Goal: Book appointment/travel/reservation

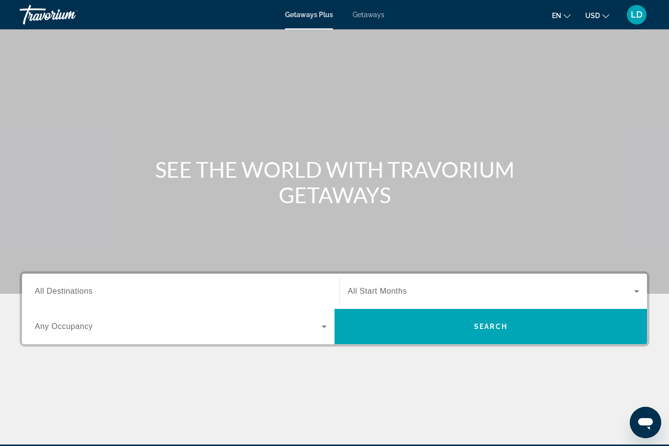
click at [369, 17] on span "Getaways" at bounding box center [369, 15] width 32 height 8
click at [59, 291] on span "All Destinations" at bounding box center [64, 291] width 58 height 8
click at [59, 291] on input "Destination All Destinations" at bounding box center [181, 292] width 292 height 12
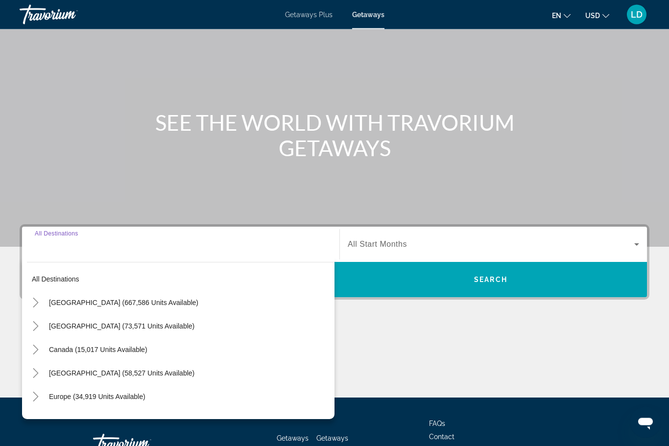
scroll to position [118, 0]
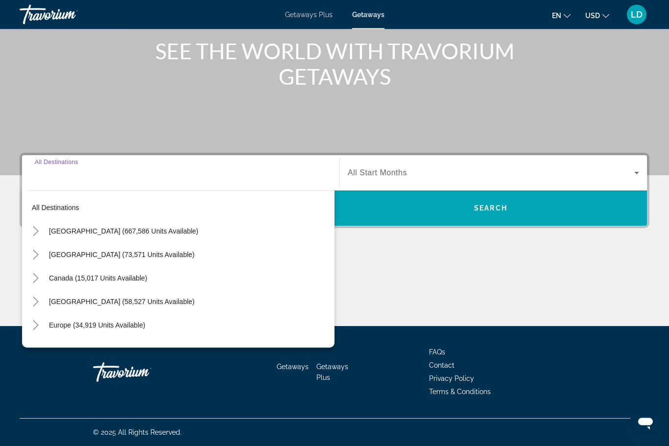
click at [31, 257] on icon "Toggle Mexico (73,571 units available)" at bounding box center [36, 255] width 10 height 10
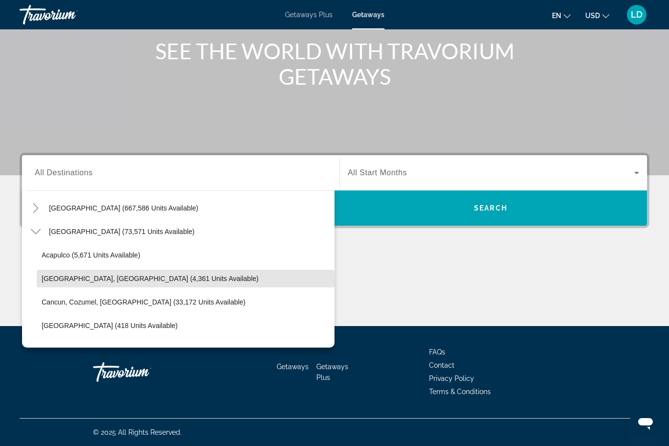
scroll to position [27, 0]
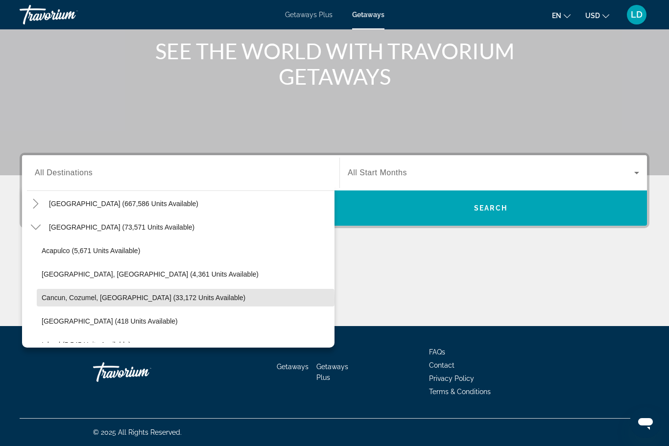
click at [94, 299] on span "Cancun, Cozumel, [GEOGRAPHIC_DATA] (33,172 units available)" at bounding box center [144, 298] width 204 height 8
type input "**********"
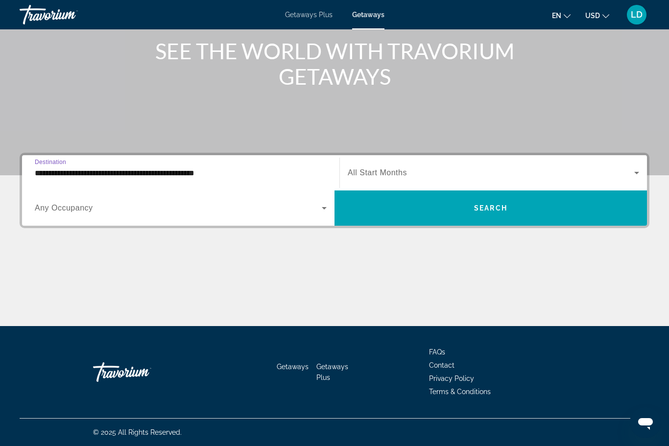
click at [424, 176] on span "Search widget" at bounding box center [491, 173] width 287 height 12
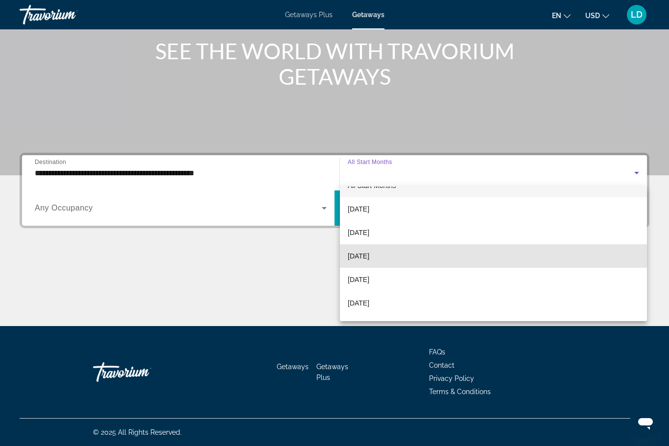
scroll to position [37, 0]
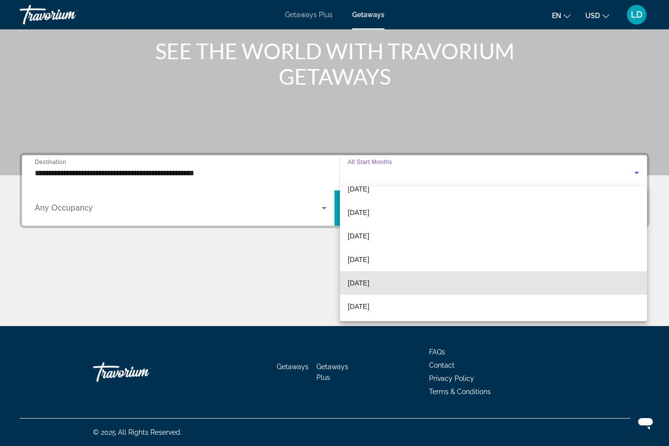
click at [365, 283] on span "[DATE]" at bounding box center [359, 283] width 22 height 12
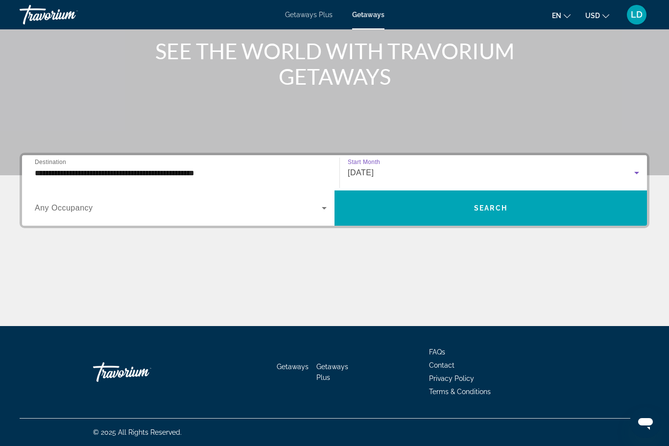
click at [324, 206] on icon "Search widget" at bounding box center [325, 208] width 12 height 12
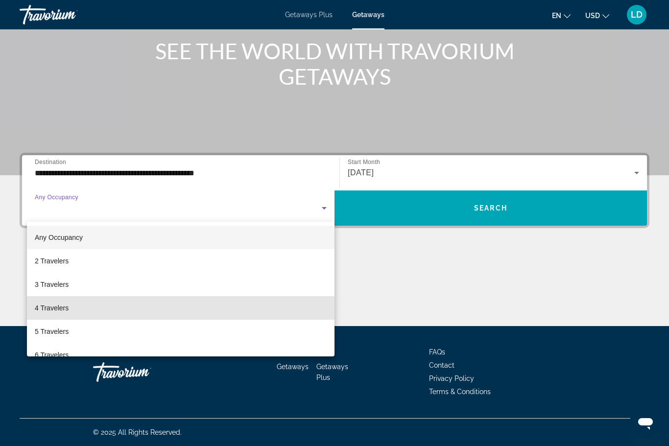
click at [40, 307] on span "4 Travelers" at bounding box center [52, 308] width 34 height 12
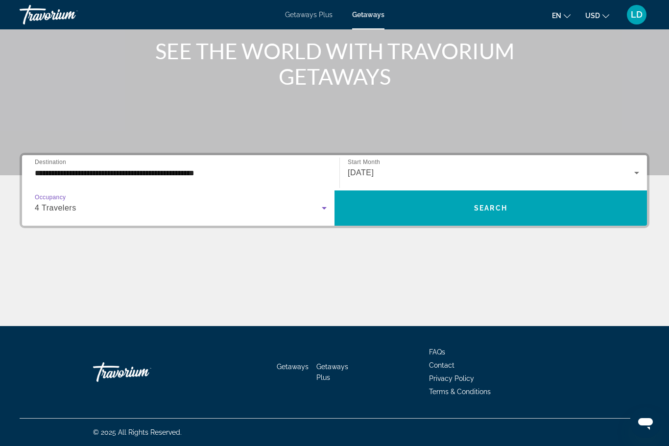
click at [436, 206] on span "Search widget" at bounding box center [491, 209] width 313 height 24
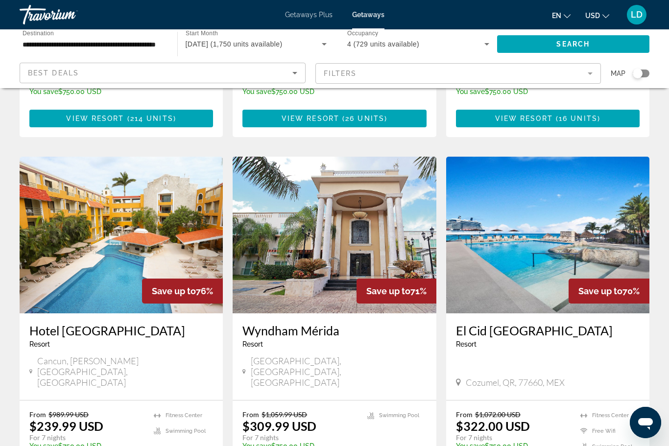
scroll to position [720, 0]
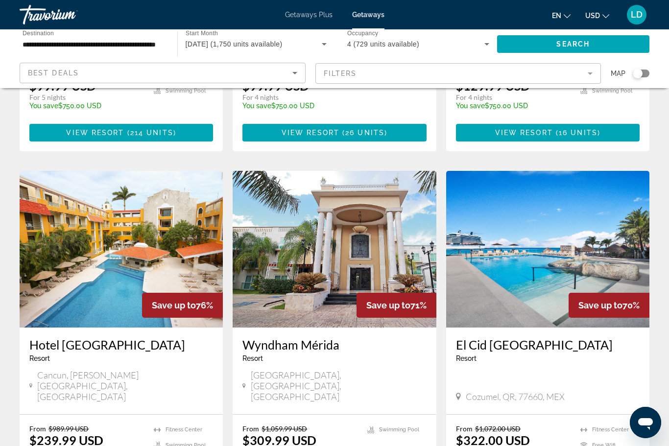
click at [499, 243] on img "Main content" at bounding box center [547, 249] width 203 height 157
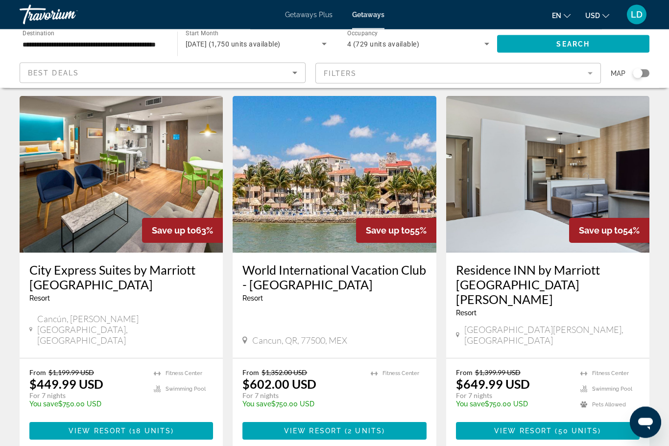
scroll to position [1209, 0]
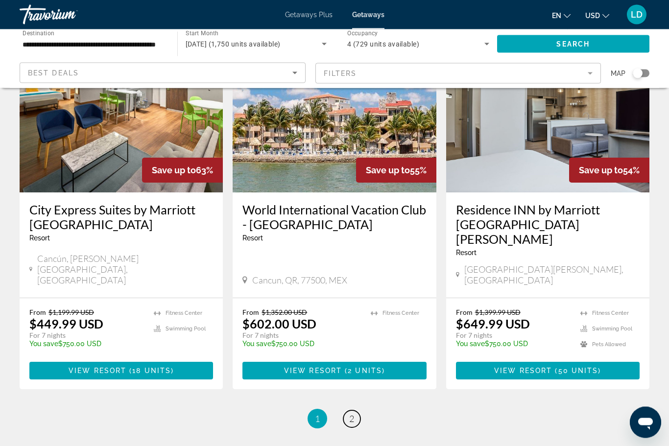
click at [354, 414] on span "2" at bounding box center [351, 419] width 5 height 11
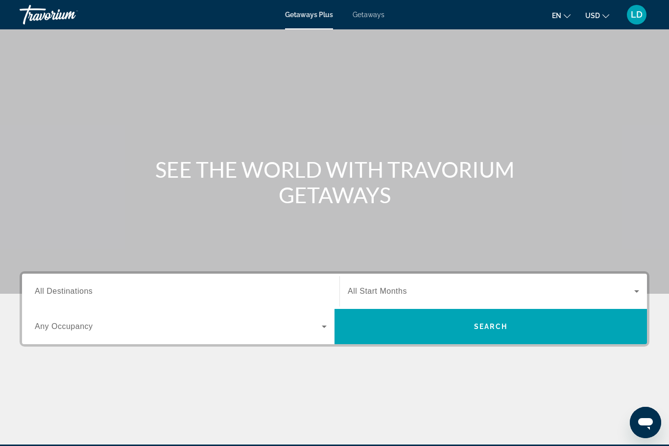
click at [372, 12] on span "Getaways" at bounding box center [369, 15] width 32 height 8
click at [63, 294] on span "All Destinations" at bounding box center [64, 291] width 58 height 8
click at [63, 294] on input "Destination All Destinations" at bounding box center [181, 292] width 292 height 12
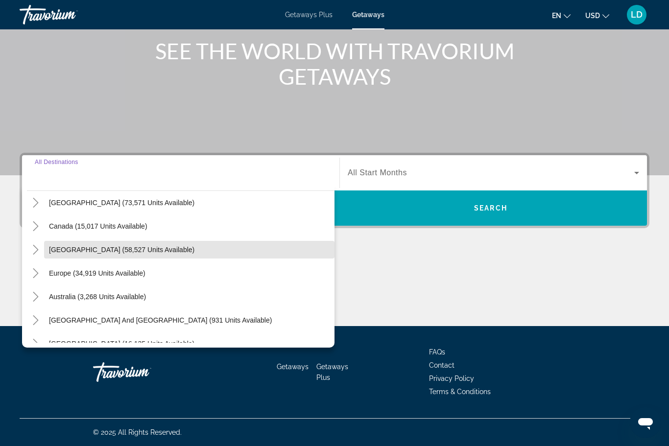
scroll to position [53, 0]
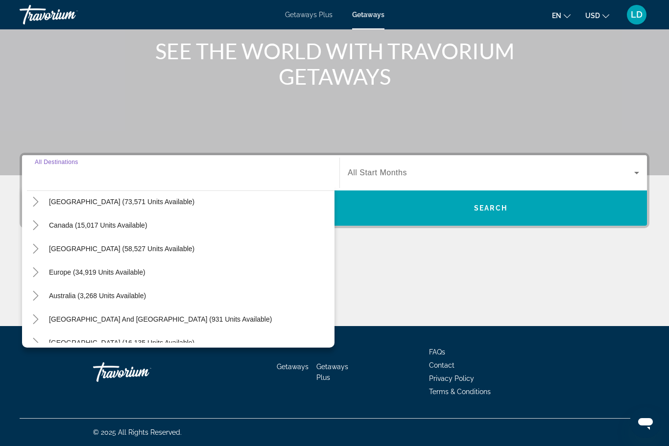
click at [34, 275] on icon "Toggle Europe (34,919 units available)" at bounding box center [36, 273] width 10 height 10
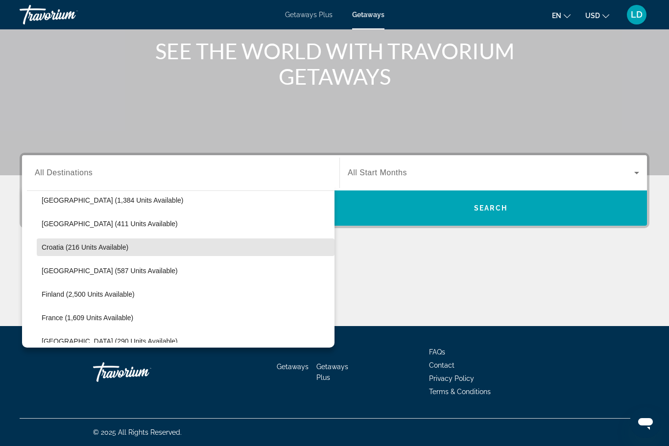
scroll to position [178, 0]
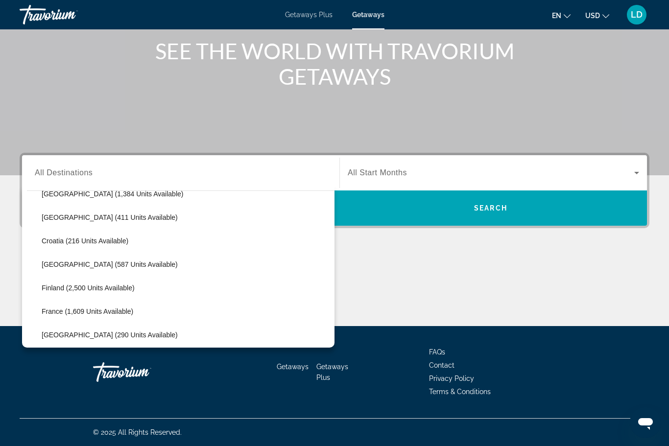
click at [80, 315] on span "France (1,609 units available)" at bounding box center [88, 312] width 92 height 8
type input "**********"
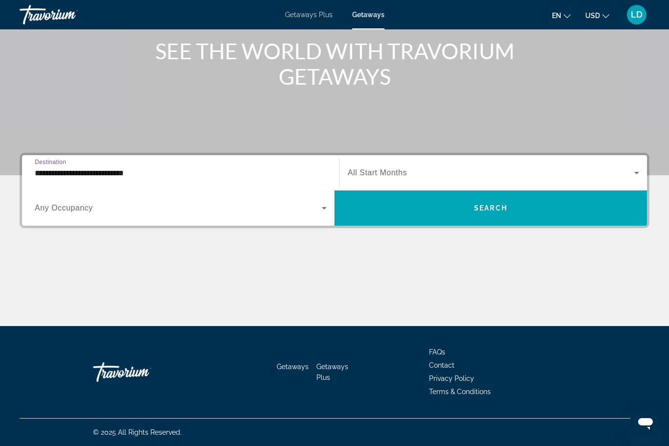
click at [477, 169] on span "Search widget" at bounding box center [491, 173] width 287 height 12
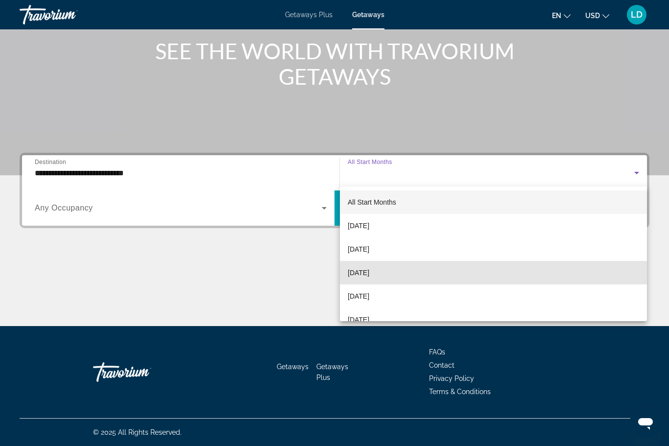
click at [365, 272] on span "[DATE]" at bounding box center [359, 273] width 22 height 12
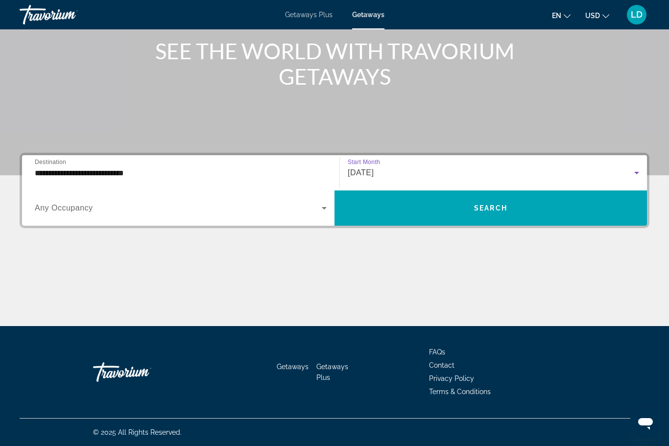
click at [316, 213] on span "Search widget" at bounding box center [178, 208] width 287 height 12
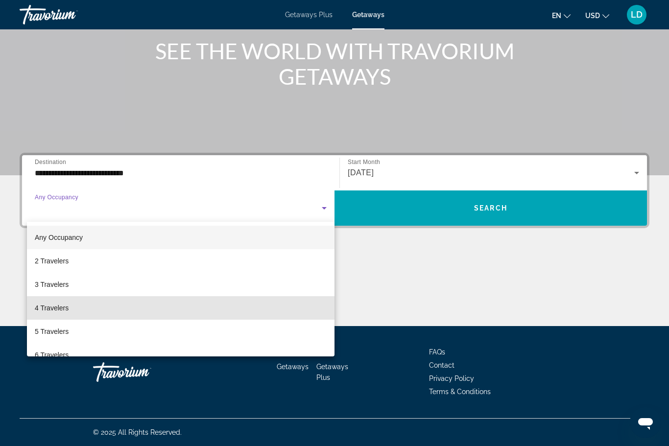
click at [47, 311] on span "4 Travelers" at bounding box center [52, 308] width 34 height 12
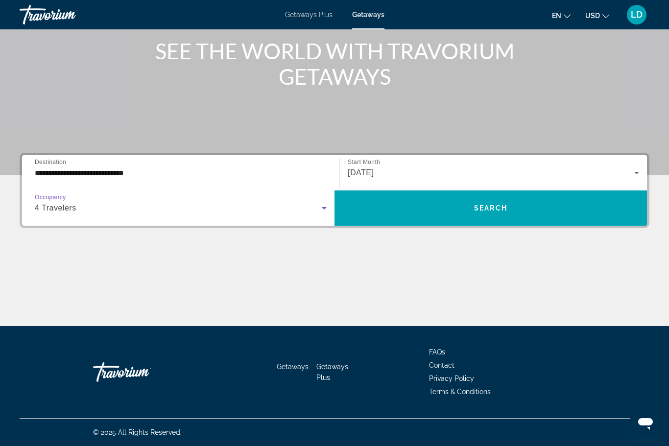
click at [450, 205] on span "Search widget" at bounding box center [491, 209] width 313 height 24
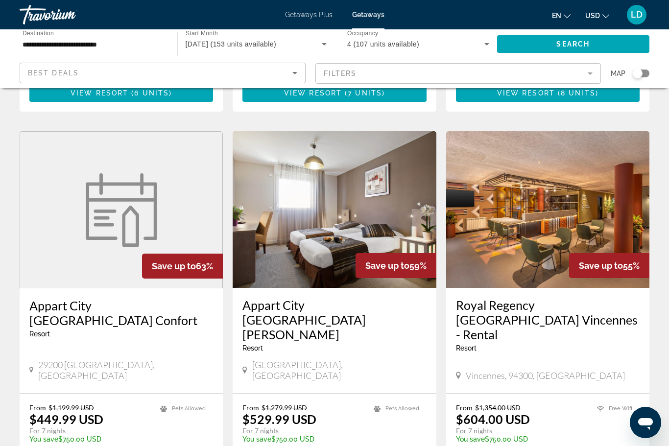
scroll to position [664, 0]
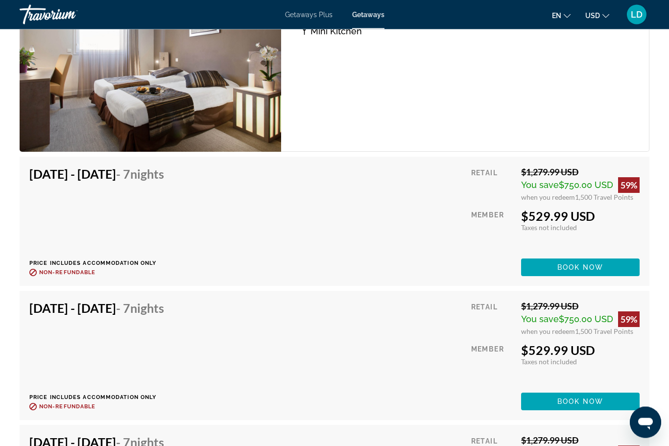
scroll to position [1687, 0]
